Goal: Task Accomplishment & Management: Manage account settings

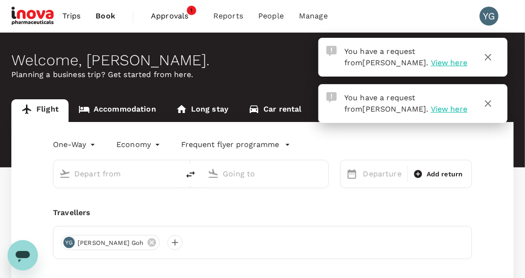
type input "roundtrip"
type input "Singapore Changi (SIN)"
type input "Soekarno-Hatta Intl (CGK)"
type input "Singapore Changi (SIN)"
type input "Soekarno-Hatta Intl (CGK)"
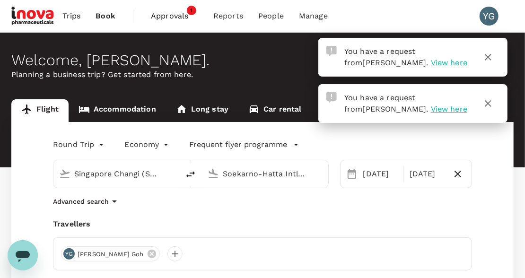
click at [431, 62] on span "View here" at bounding box center [449, 62] width 36 height 9
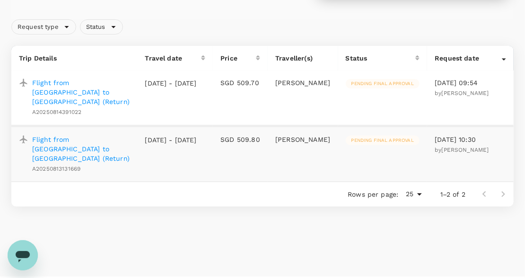
scroll to position [86, 0]
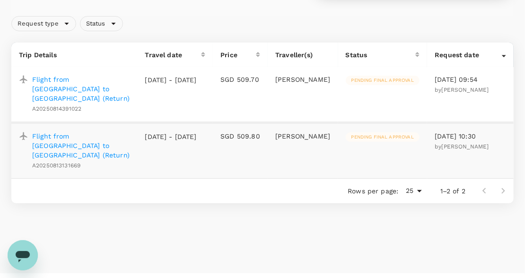
click at [380, 81] on span "Pending final approval" at bounding box center [383, 80] width 74 height 7
click at [92, 82] on p "Flight from [GEOGRAPHIC_DATA] to [GEOGRAPHIC_DATA] (Return)" at bounding box center [80, 89] width 97 height 28
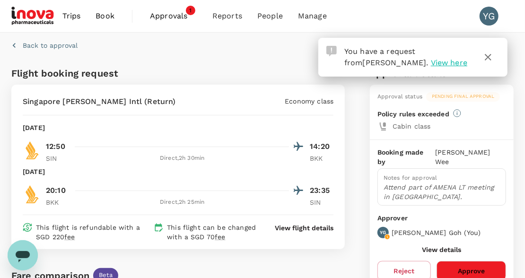
click at [485, 56] on icon "button" at bounding box center [488, 57] width 11 height 11
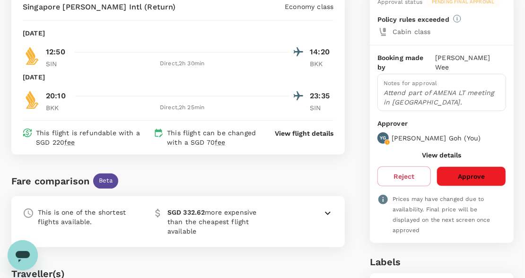
scroll to position [88, 0]
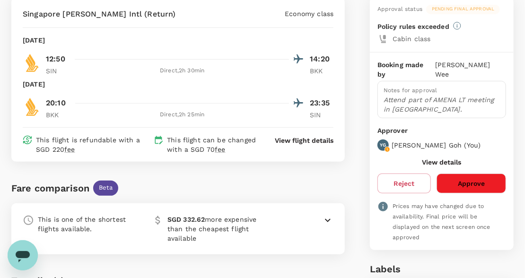
click at [464, 175] on button "Approve" at bounding box center [472, 184] width 70 height 20
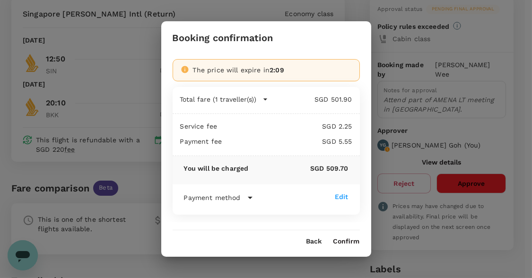
click at [352, 241] on button "Confirm" at bounding box center [347, 242] width 26 height 8
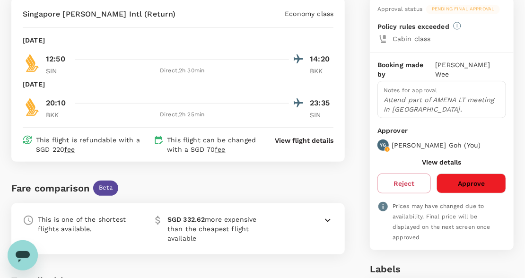
scroll to position [0, 0]
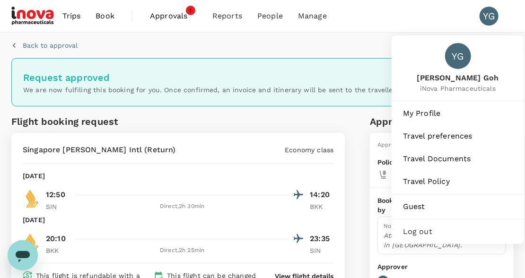
click at [487, 17] on div "YG" at bounding box center [489, 16] width 19 height 19
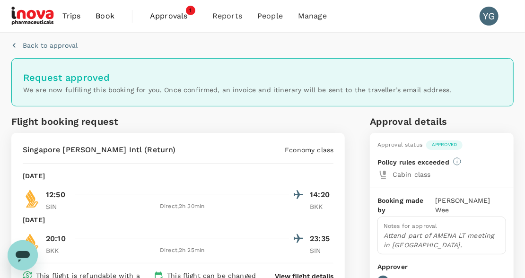
click at [487, 17] on div "YG" at bounding box center [489, 16] width 19 height 19
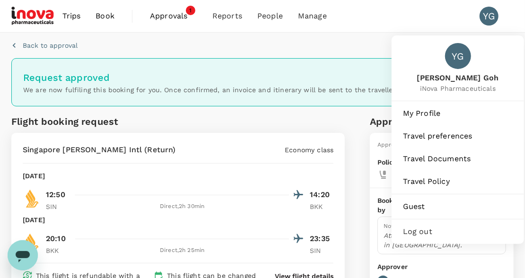
click at [419, 232] on span "Log out" at bounding box center [458, 231] width 110 height 11
